Goal: Transaction & Acquisition: Purchase product/service

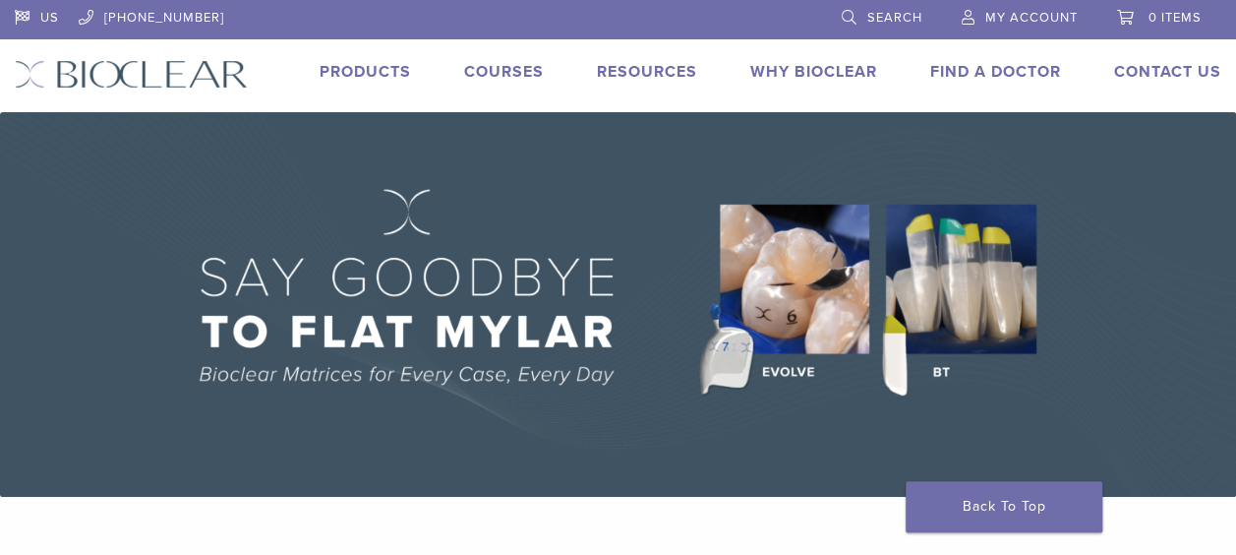
click at [866, 11] on link "Search" at bounding box center [882, 15] width 81 height 30
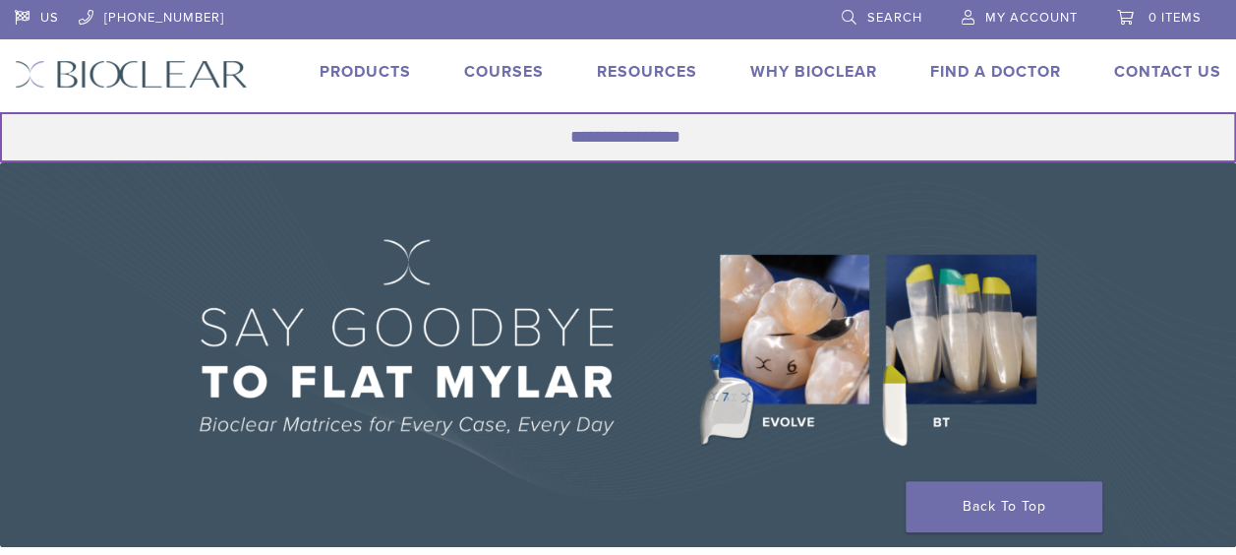
click at [663, 125] on input "Search for:" at bounding box center [618, 137] width 1236 height 50
type input "**********"
click at [0, 111] on button "Search" at bounding box center [-1, 111] width 1 height 1
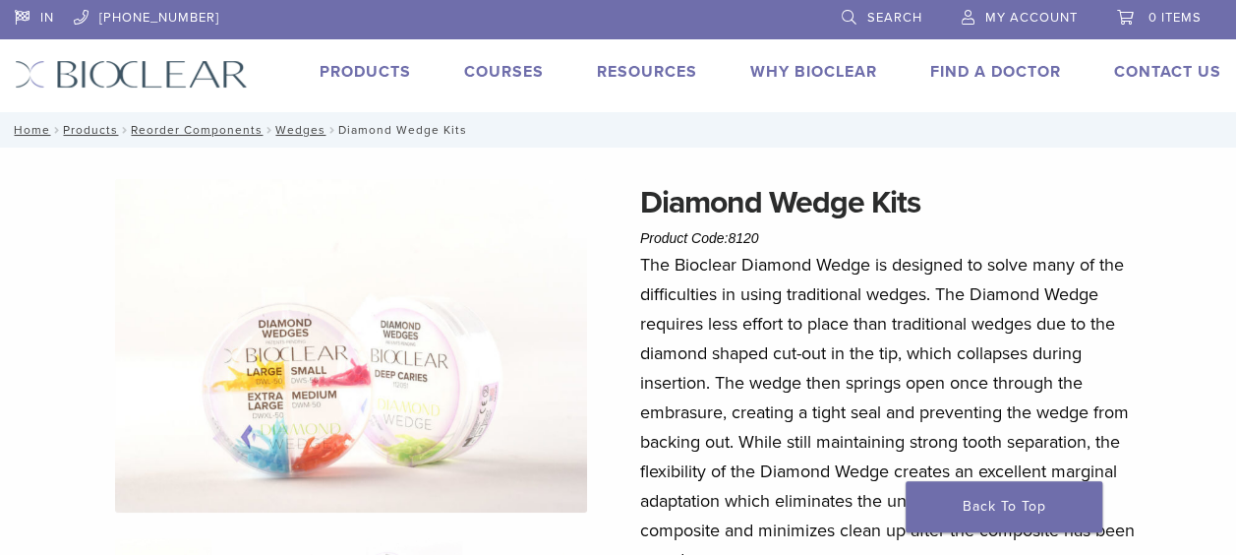
click at [389, 79] on link "Products" at bounding box center [365, 72] width 91 height 20
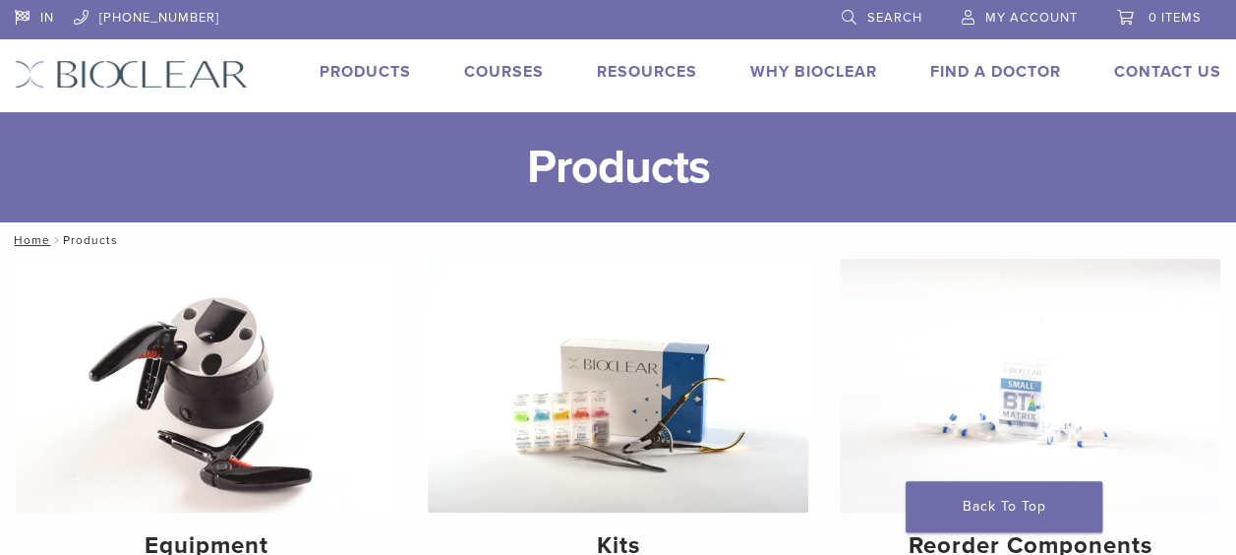
click at [895, 11] on span "Search" at bounding box center [895, 18] width 55 height 16
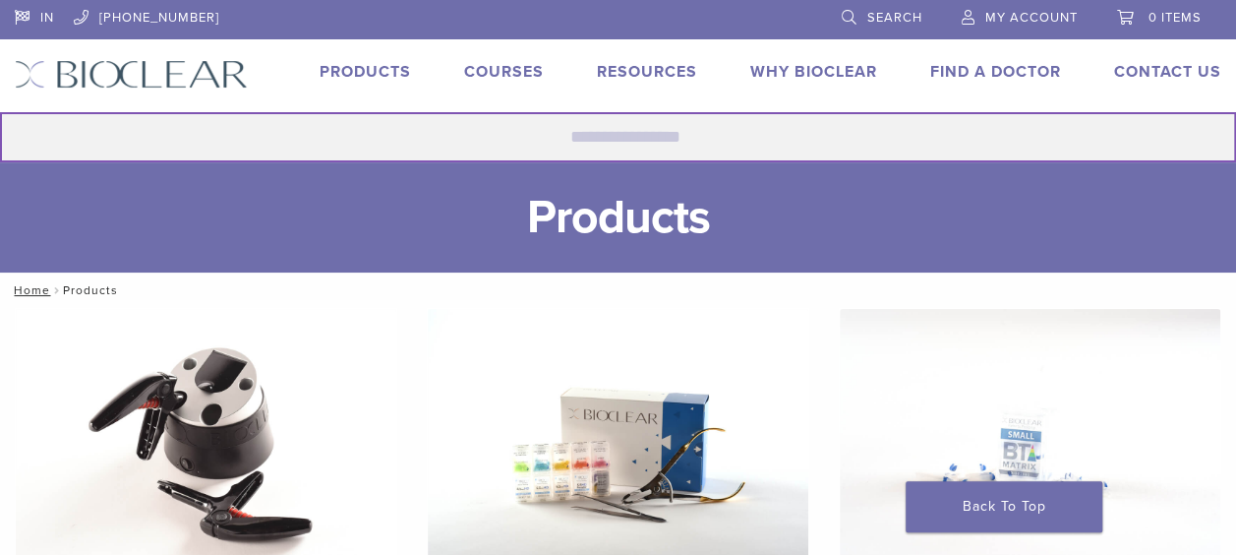
click at [732, 124] on input "Search for:" at bounding box center [618, 137] width 1236 height 50
type input "**********"
click at [0, 111] on button "Search" at bounding box center [-1, 111] width 1 height 1
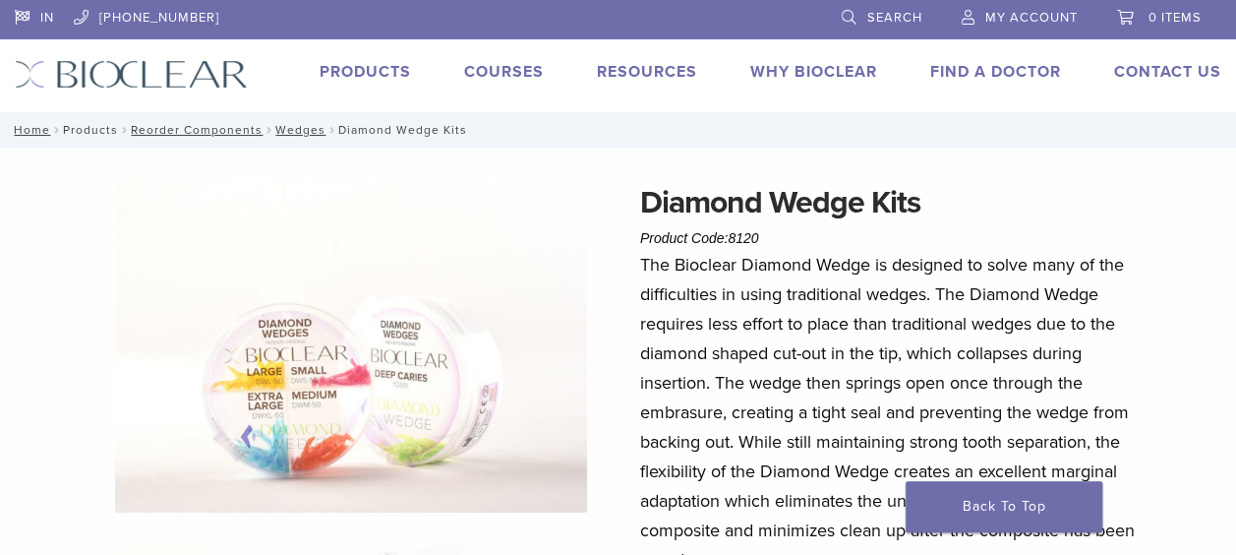
click at [94, 135] on link "Products" at bounding box center [90, 130] width 55 height 14
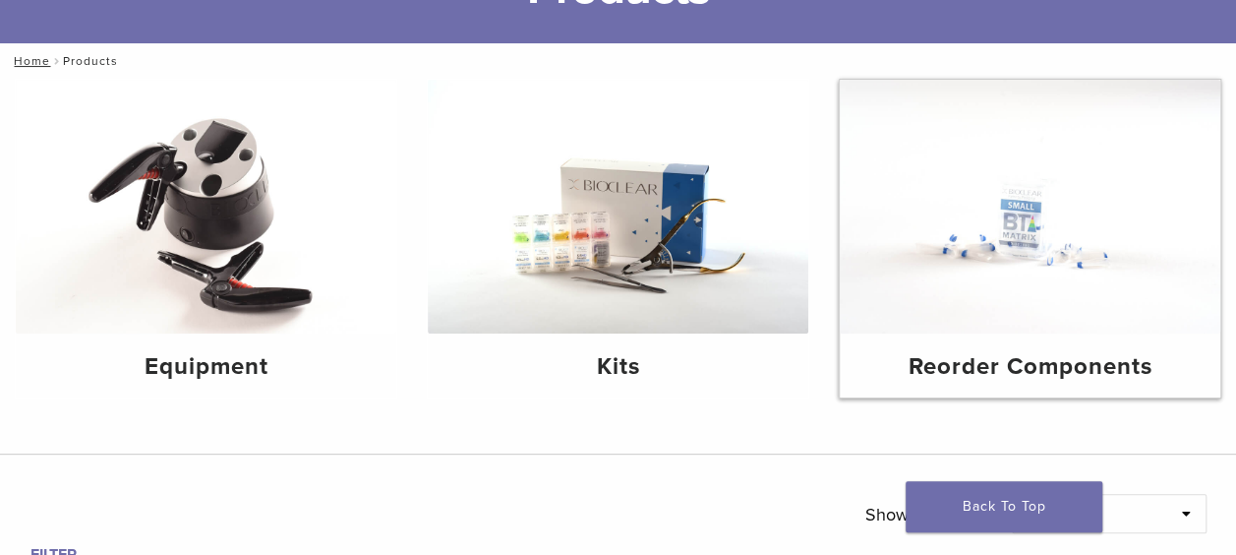
scroll to position [168, 0]
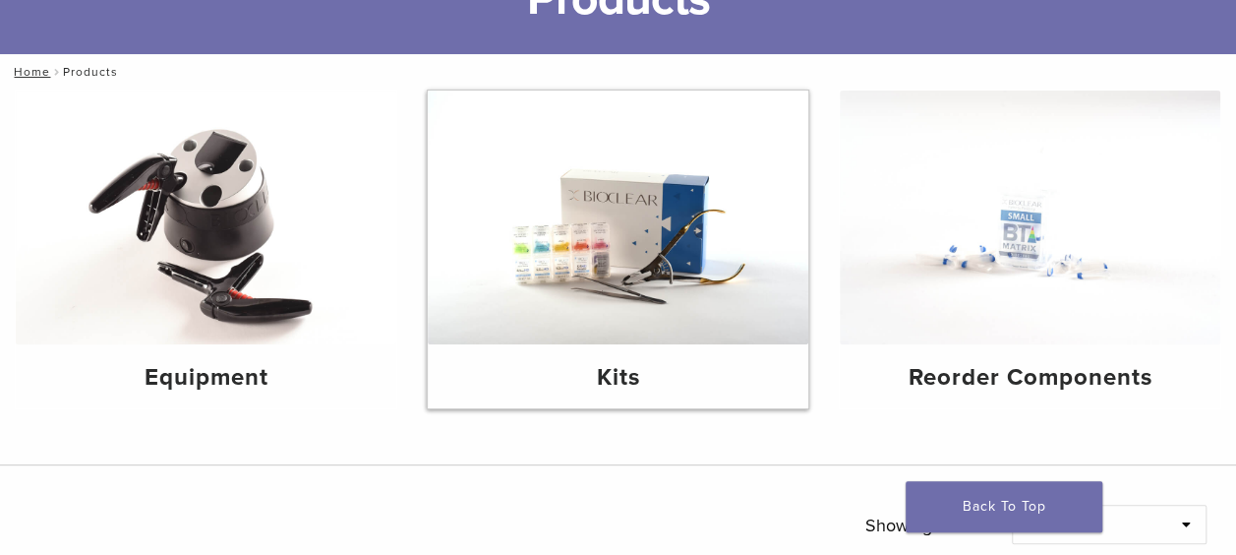
click at [681, 339] on img at bounding box center [618, 217] width 381 height 254
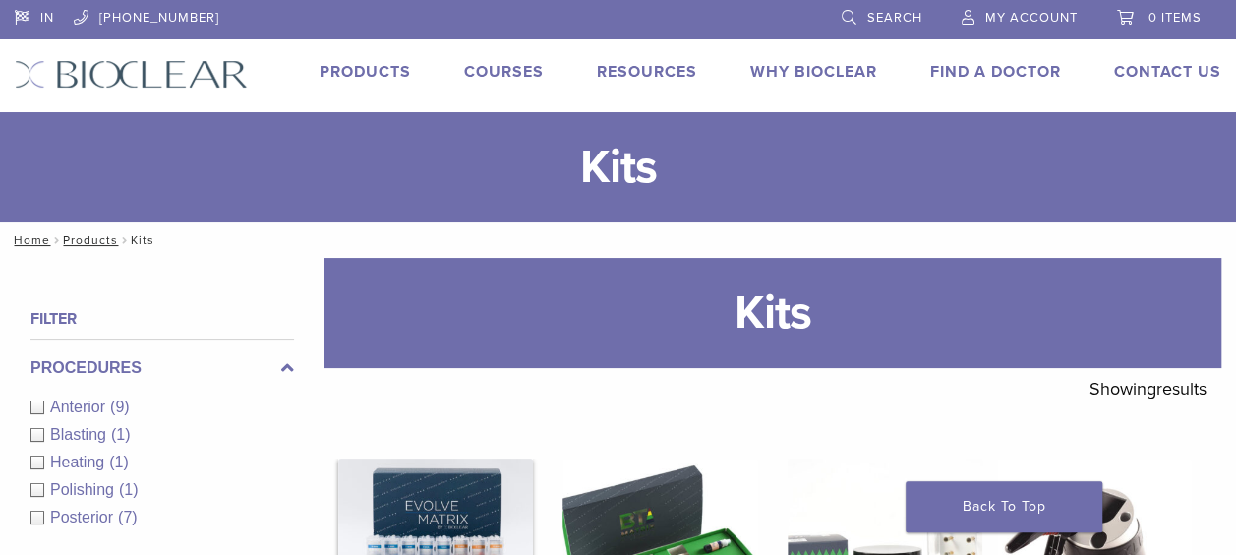
click at [453, 504] on img at bounding box center [435, 555] width 195 height 195
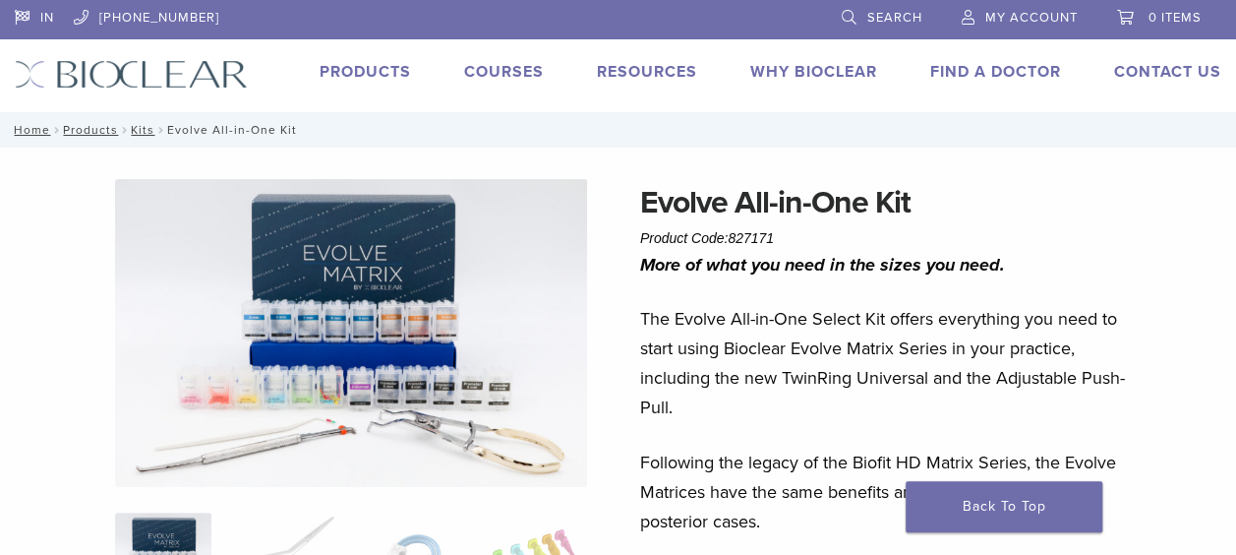
click at [856, 22] on link "Search" at bounding box center [882, 15] width 81 height 30
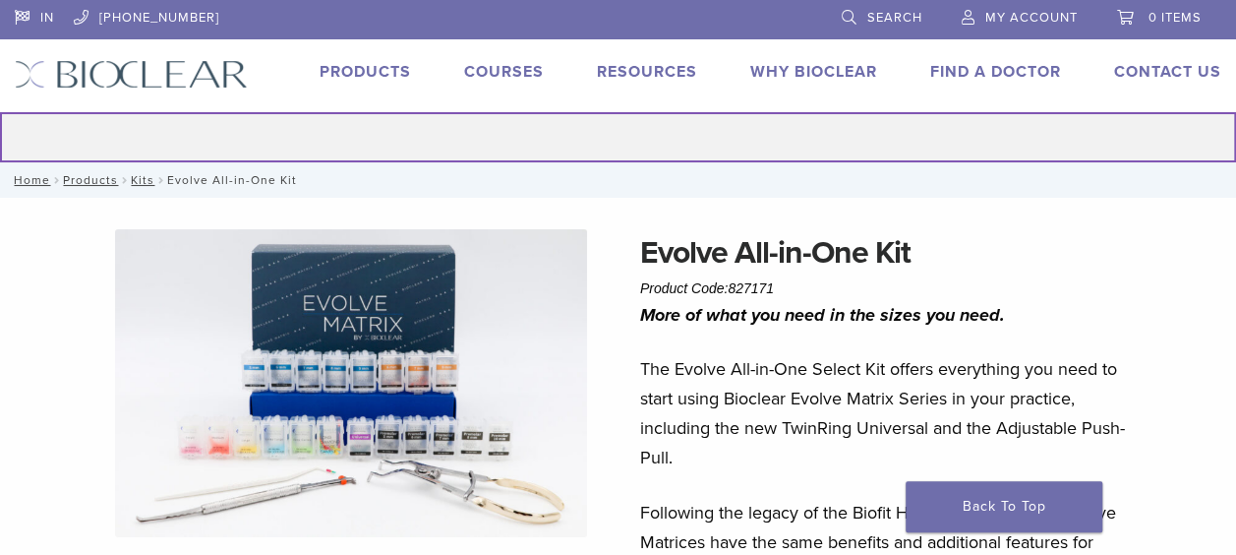
click at [649, 132] on input "Search for:" at bounding box center [618, 137] width 1236 height 50
type input "******"
click at [0, 111] on button "Search" at bounding box center [-1, 111] width 1 height 1
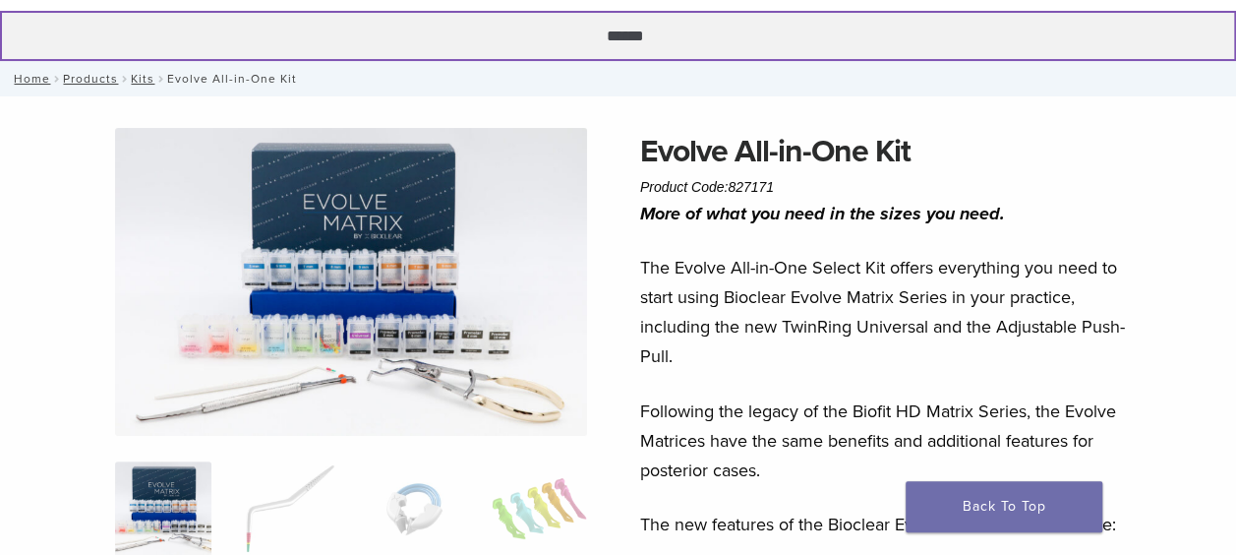
scroll to position [102, 0]
